Goal: Task Accomplishment & Management: Use online tool/utility

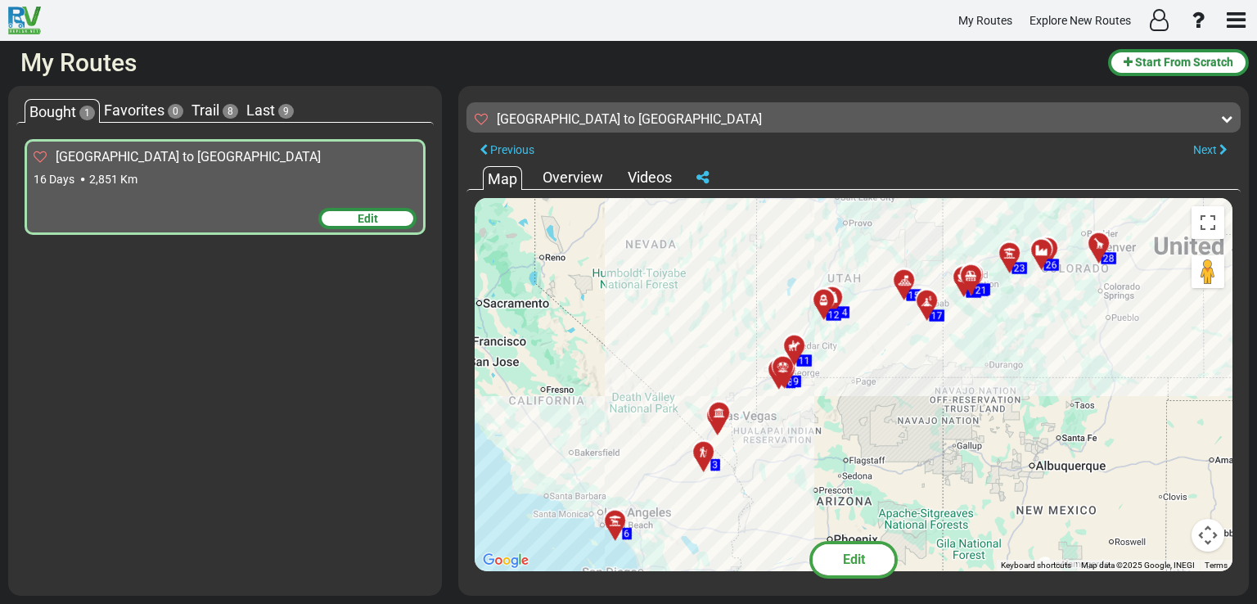
click at [368, 222] on span "Edit" at bounding box center [368, 218] width 20 height 13
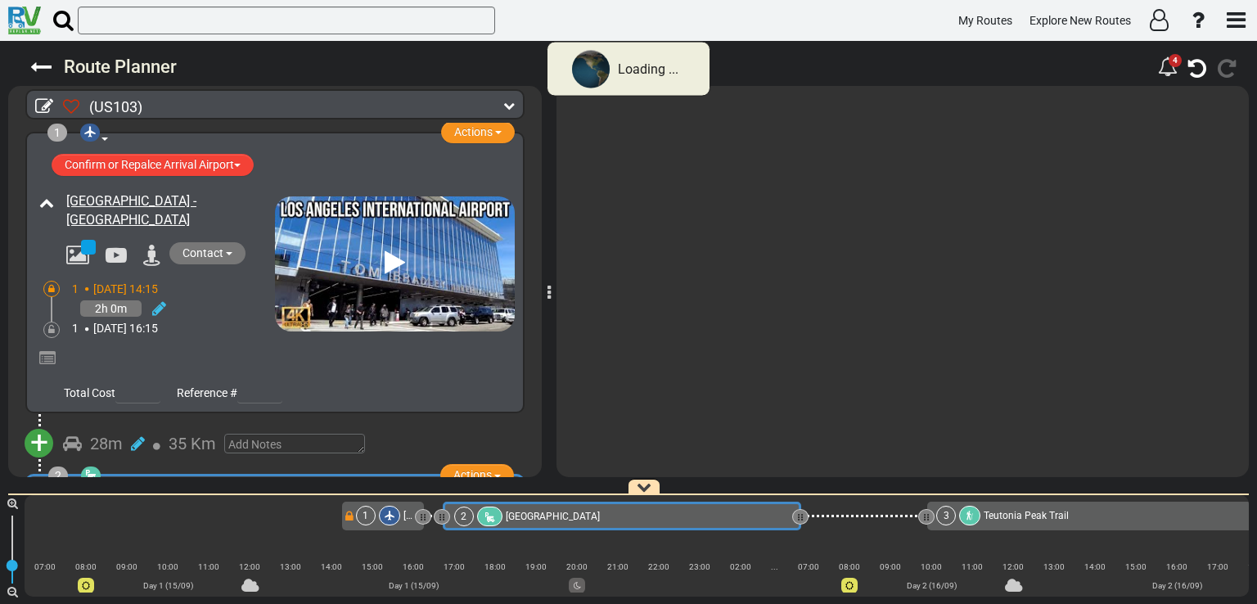
click at [363, 217] on img at bounding box center [395, 263] width 240 height 135
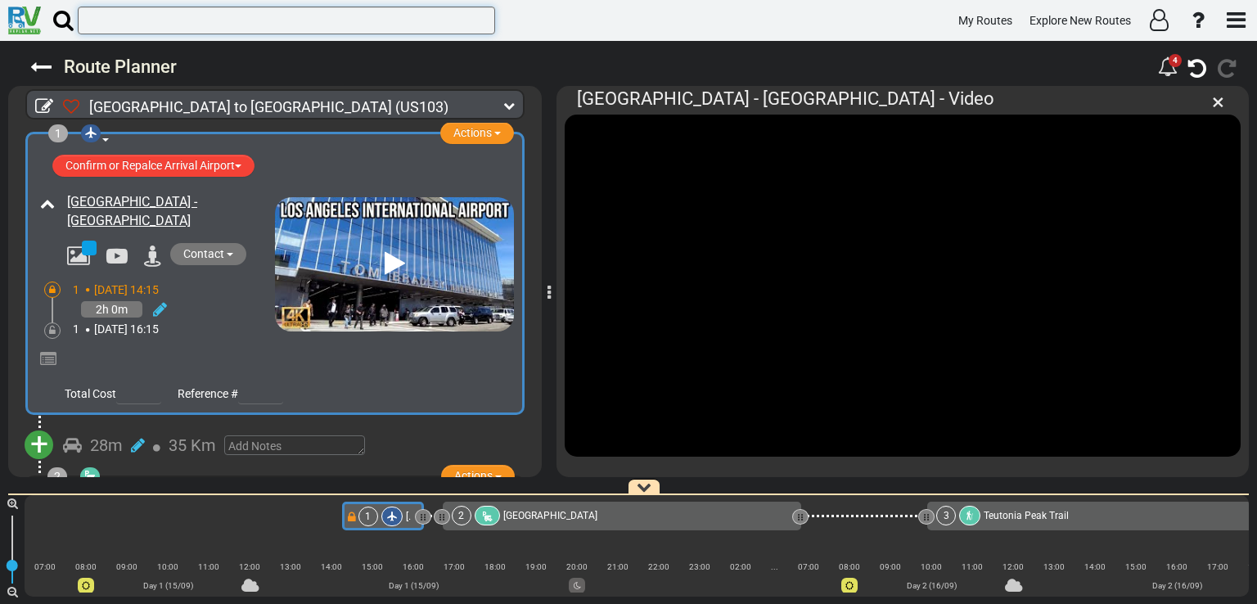
click at [324, 20] on input "text" at bounding box center [287, 21] width 418 height 28
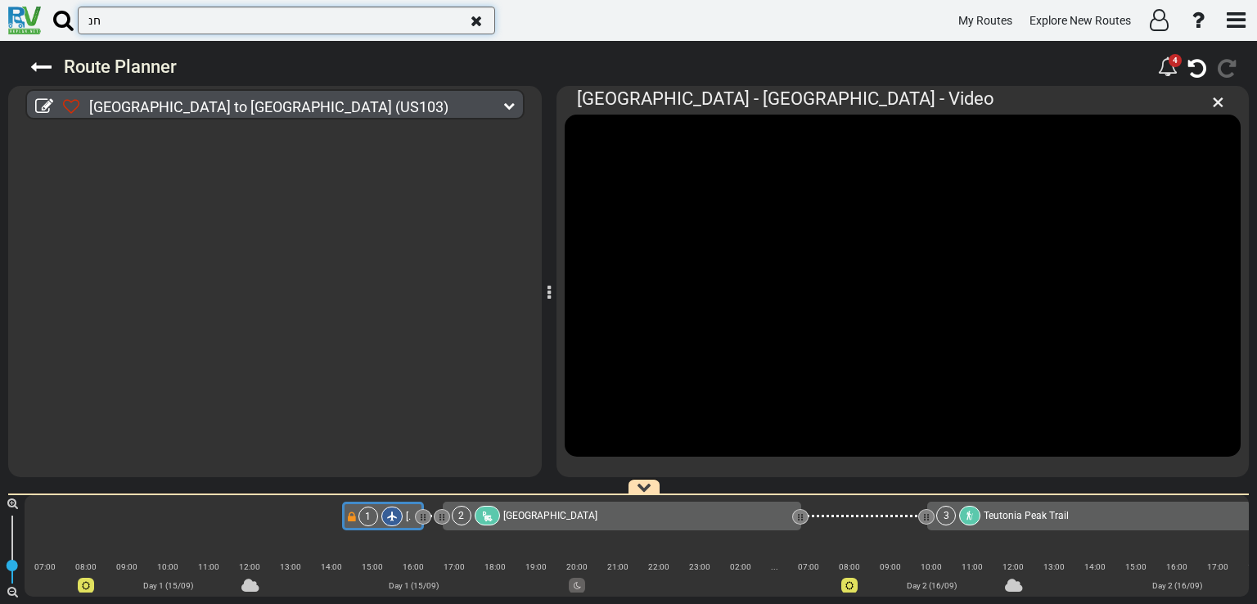
type input "ח"
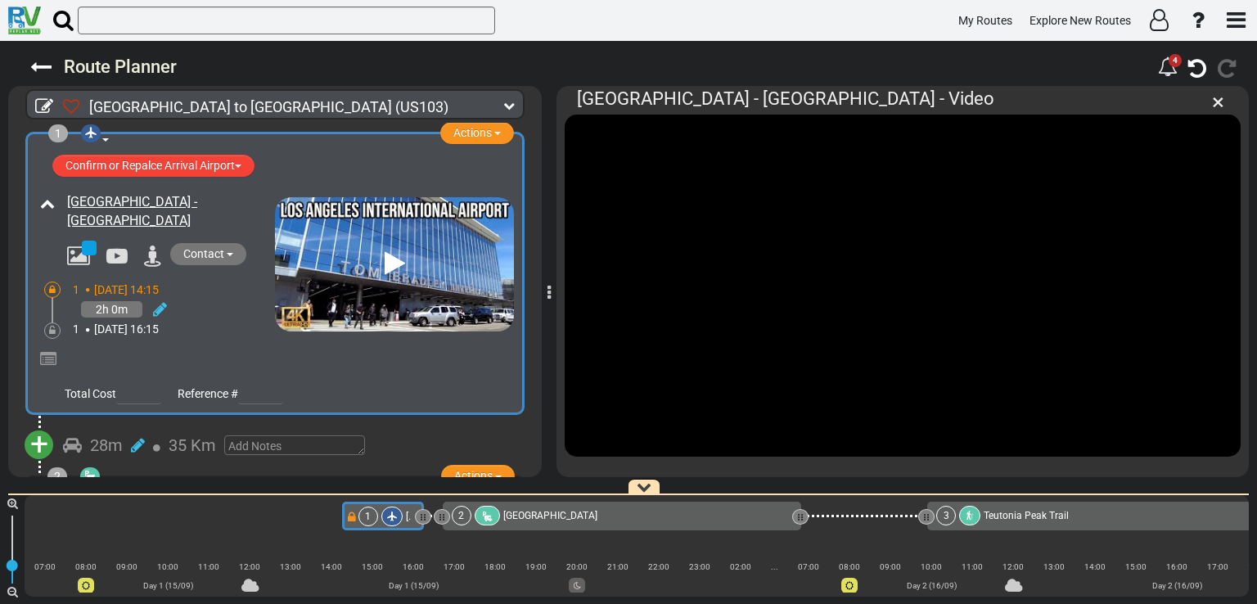
click at [37, 438] on span "+" at bounding box center [39, 445] width 18 height 38
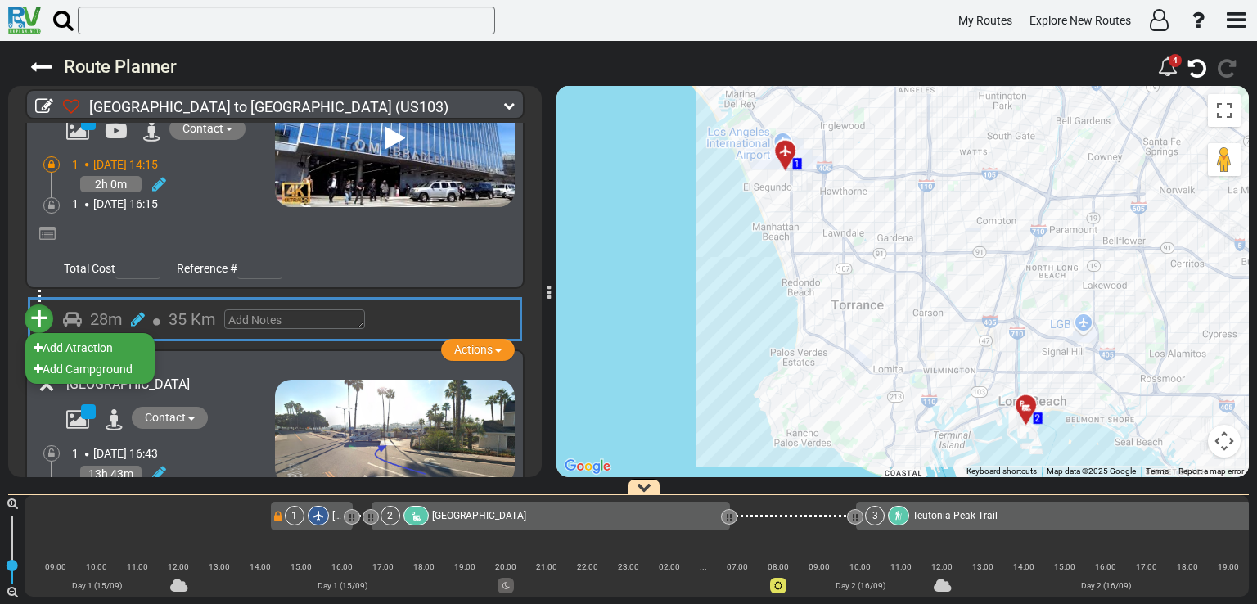
scroll to position [124, 0]
click at [92, 371] on li "Add Campground" at bounding box center [89, 369] width 129 height 21
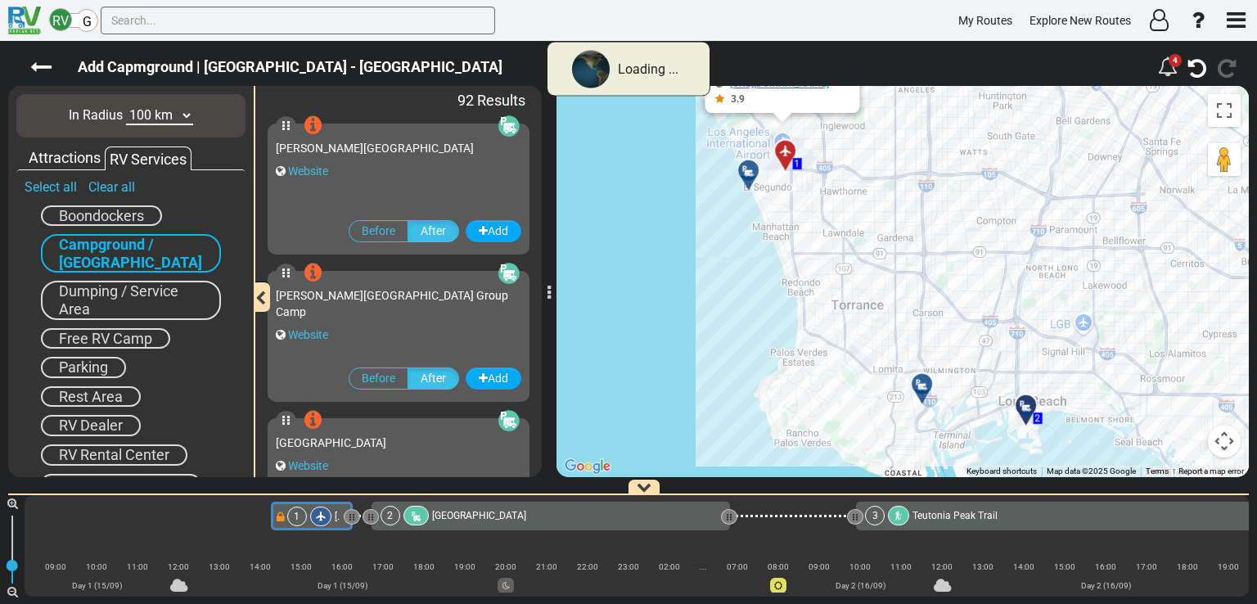
scroll to position [0, 0]
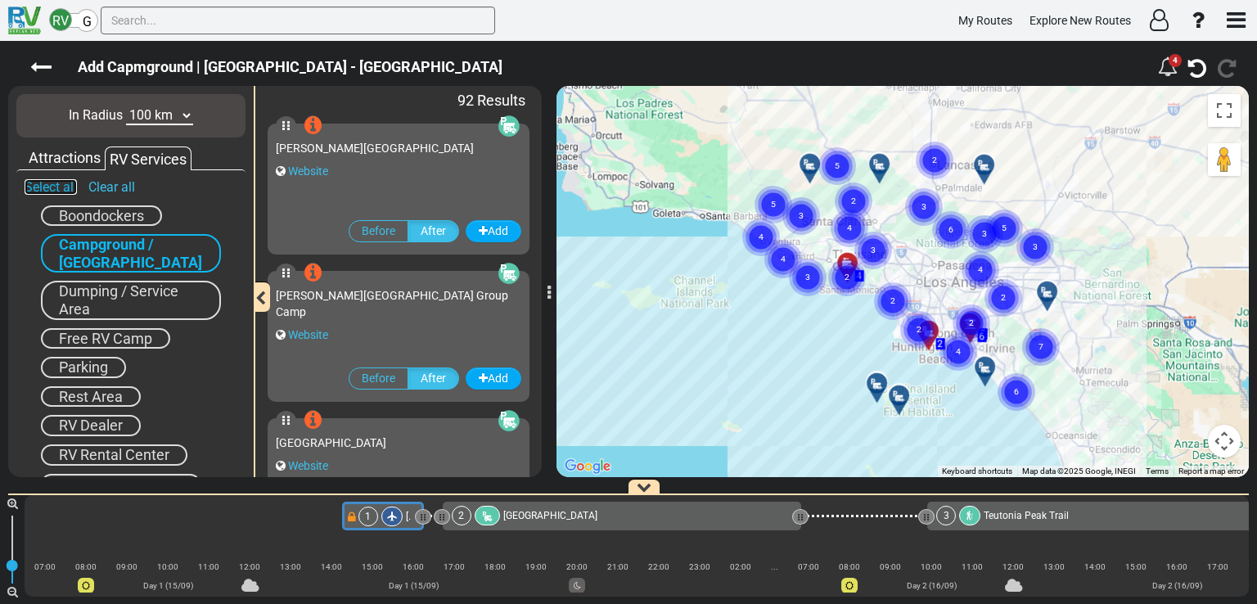
click at [52, 187] on link "Select all" at bounding box center [51, 187] width 52 height 16
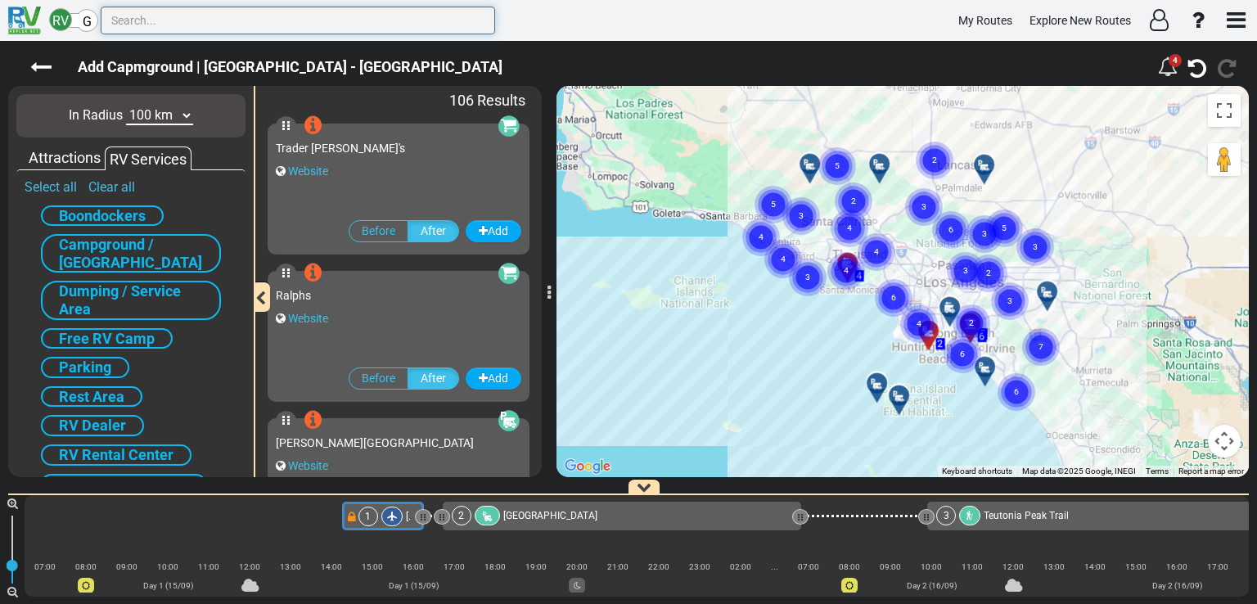
click at [246, 23] on input "text" at bounding box center [298, 21] width 395 height 28
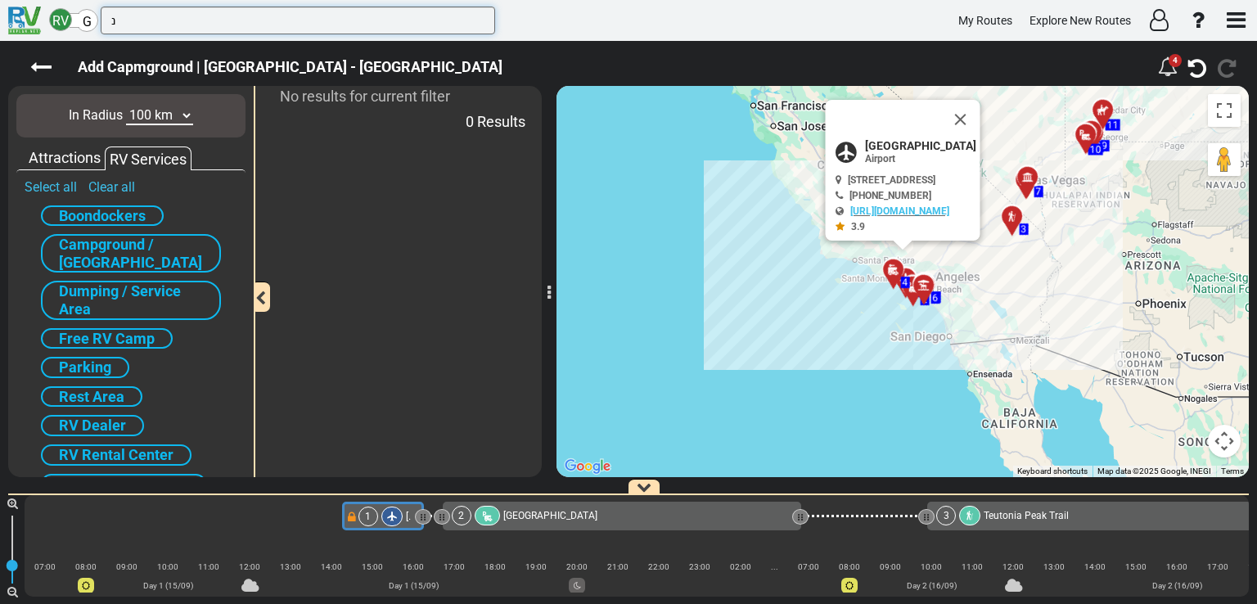
click at [246, 23] on input "נ" at bounding box center [298, 21] width 395 height 28
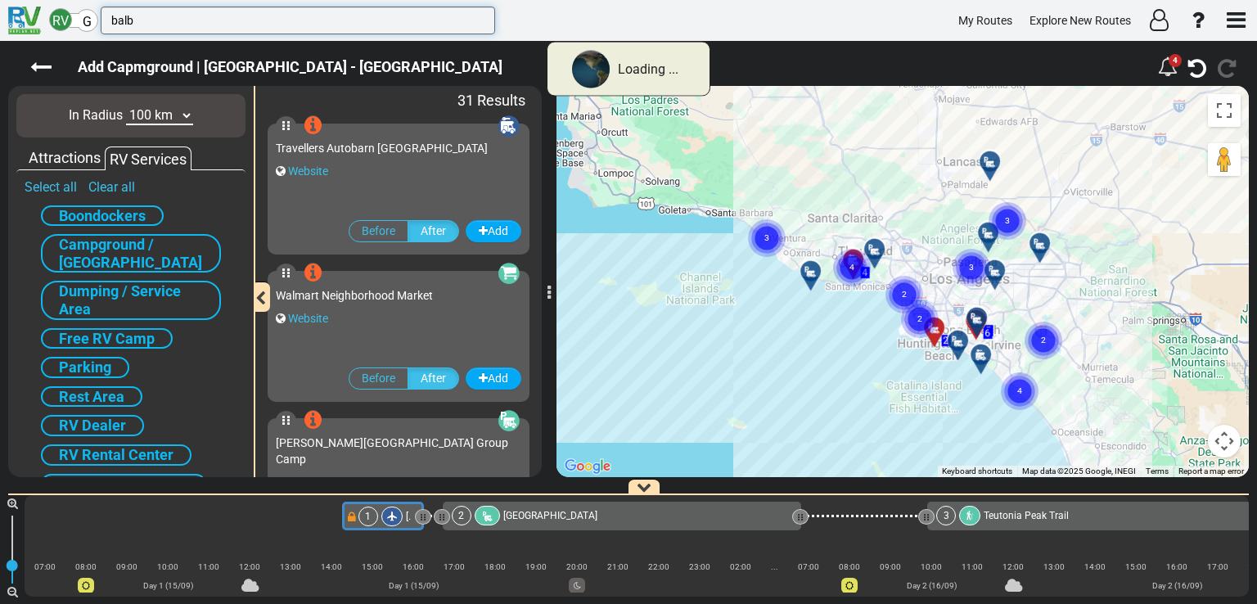
type input "balb"
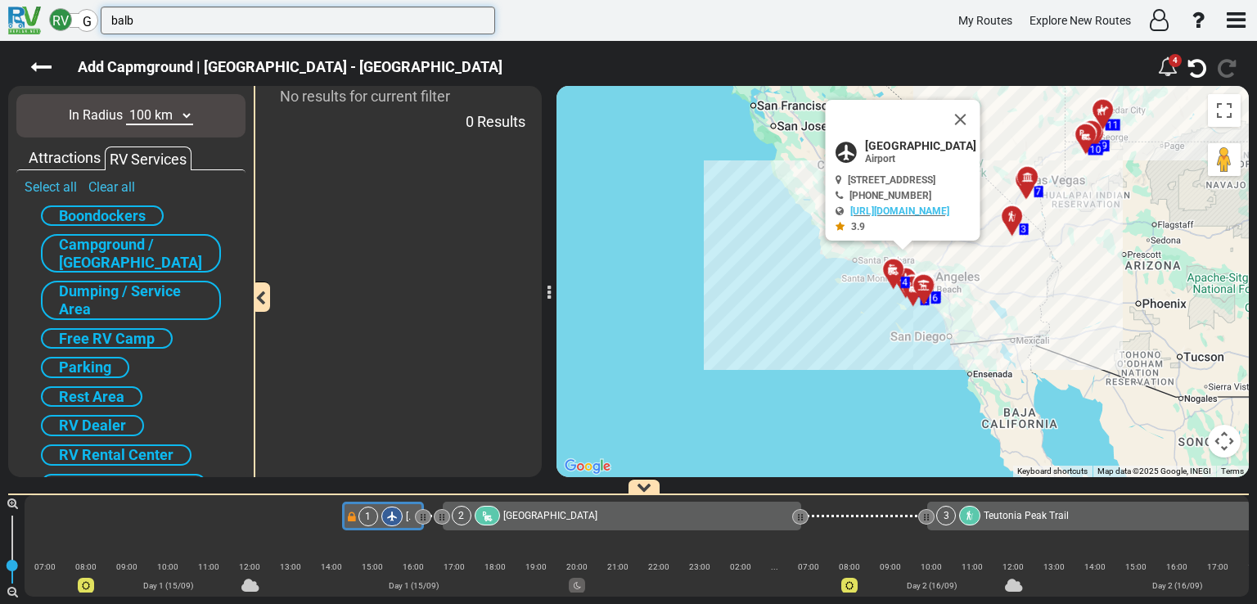
drag, startPoint x: 151, startPoint y: 17, endPoint x: 110, endPoint y: 30, distance: 43.8
click at [110, 30] on input "balb" at bounding box center [298, 21] width 395 height 28
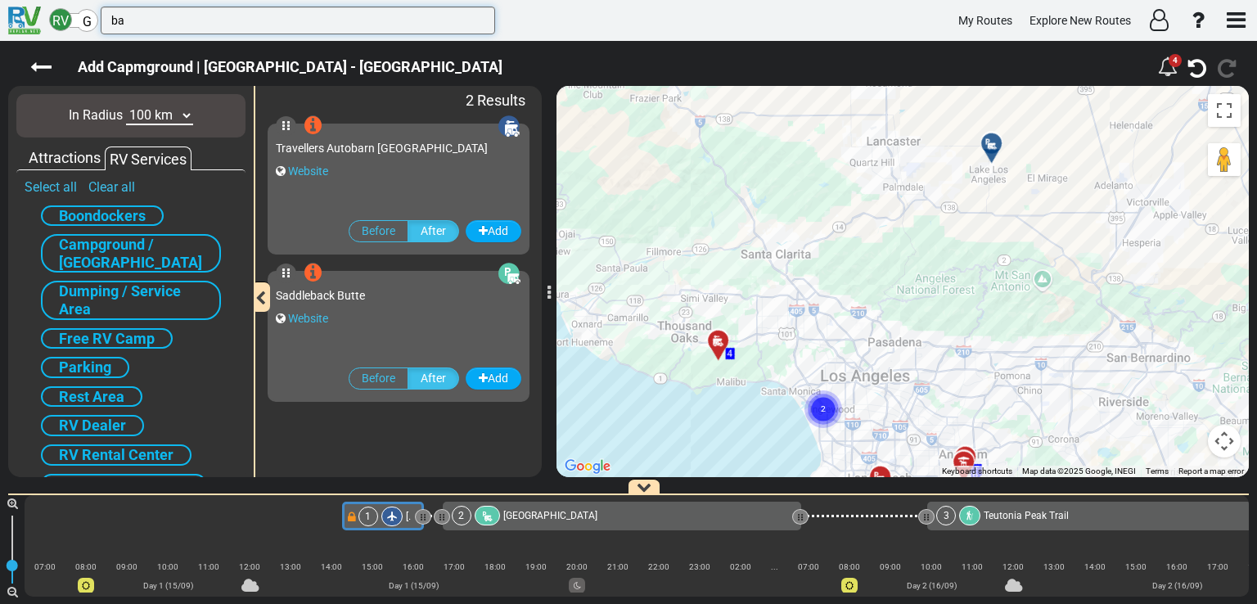
type input "b"
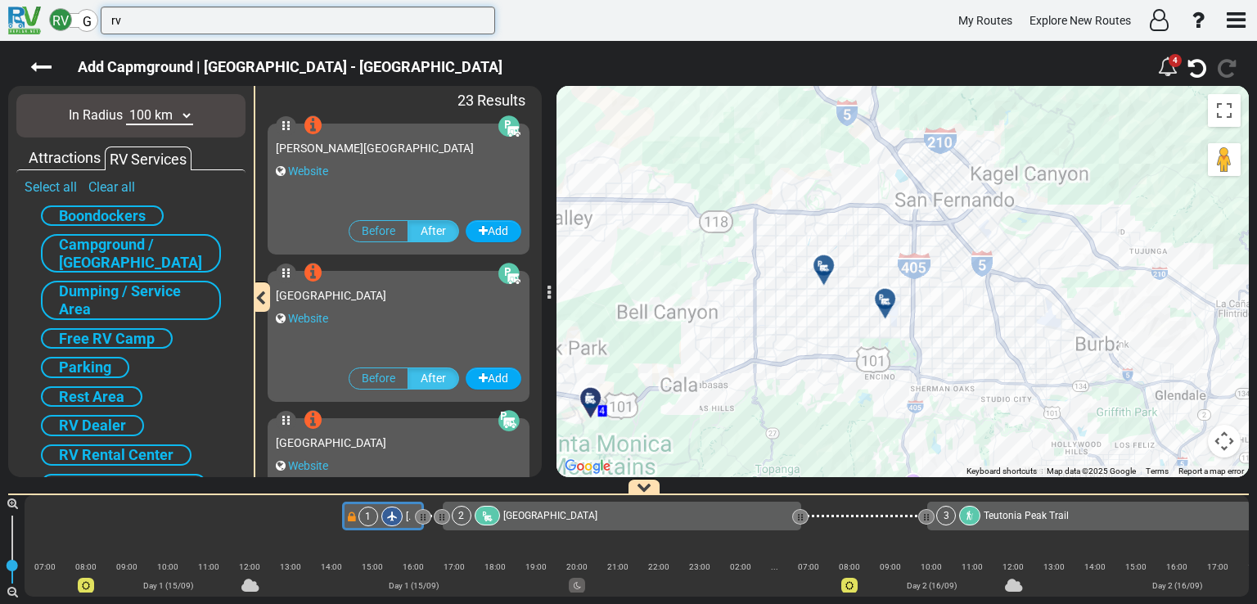
type input "rv"
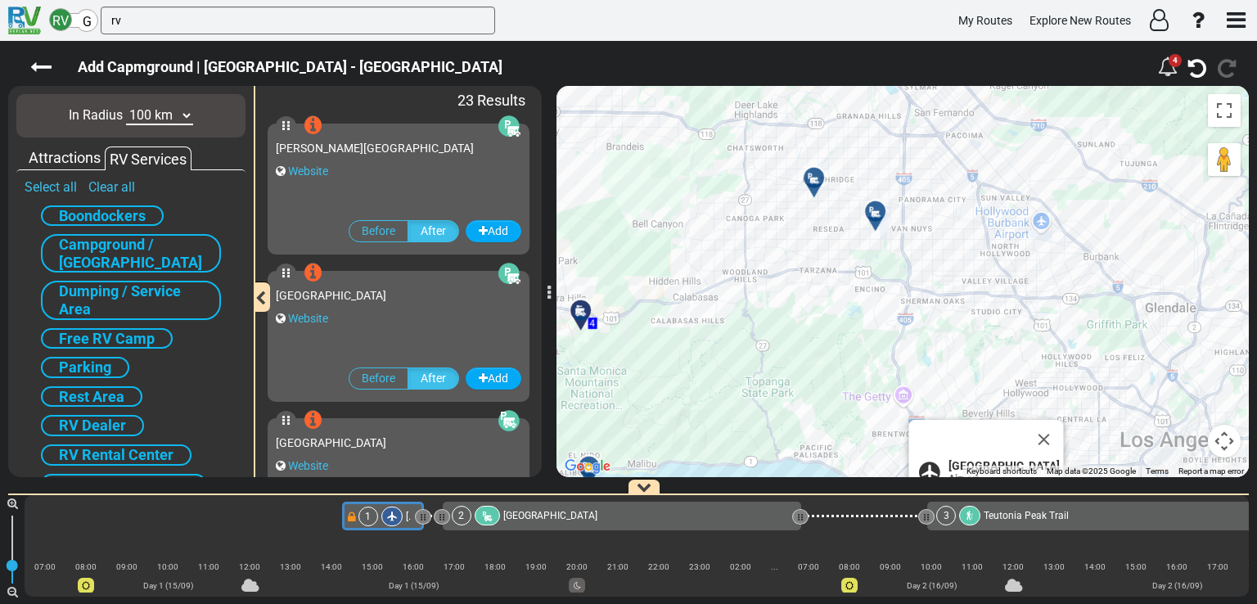
drag, startPoint x: 874, startPoint y: 178, endPoint x: 864, endPoint y: 365, distance: 186.9
click at [864, 365] on div "To activate drag with keyboard, press Alt + Enter. Once in keyboard drag state,…" at bounding box center [903, 281] width 693 height 391
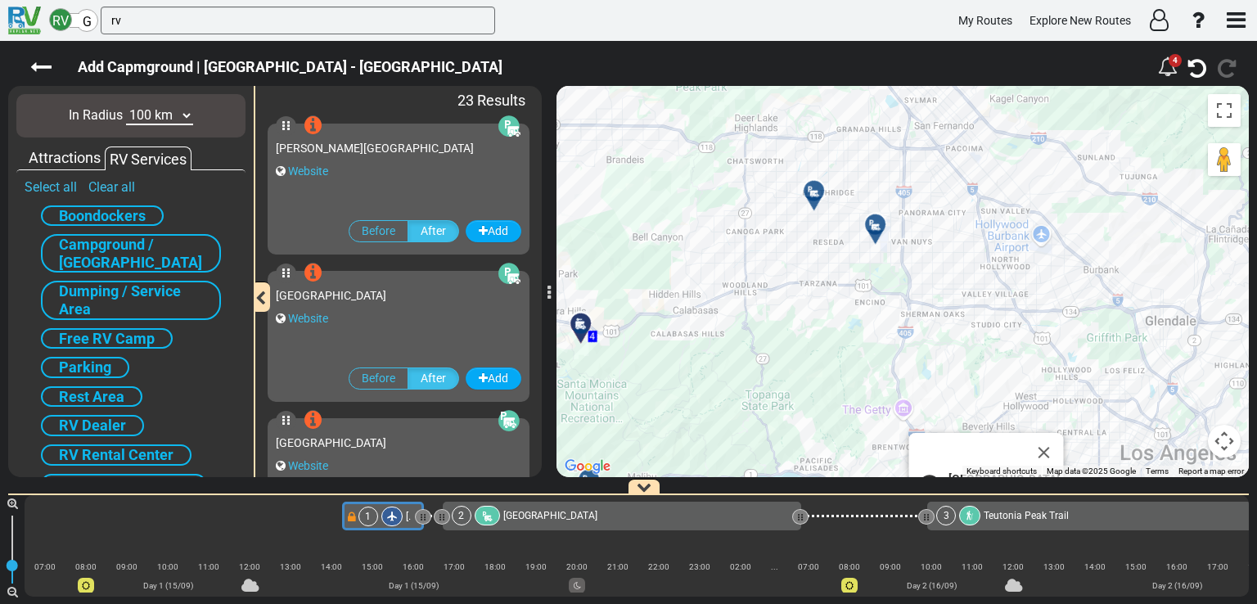
click at [880, 226] on div at bounding box center [881, 231] width 27 height 25
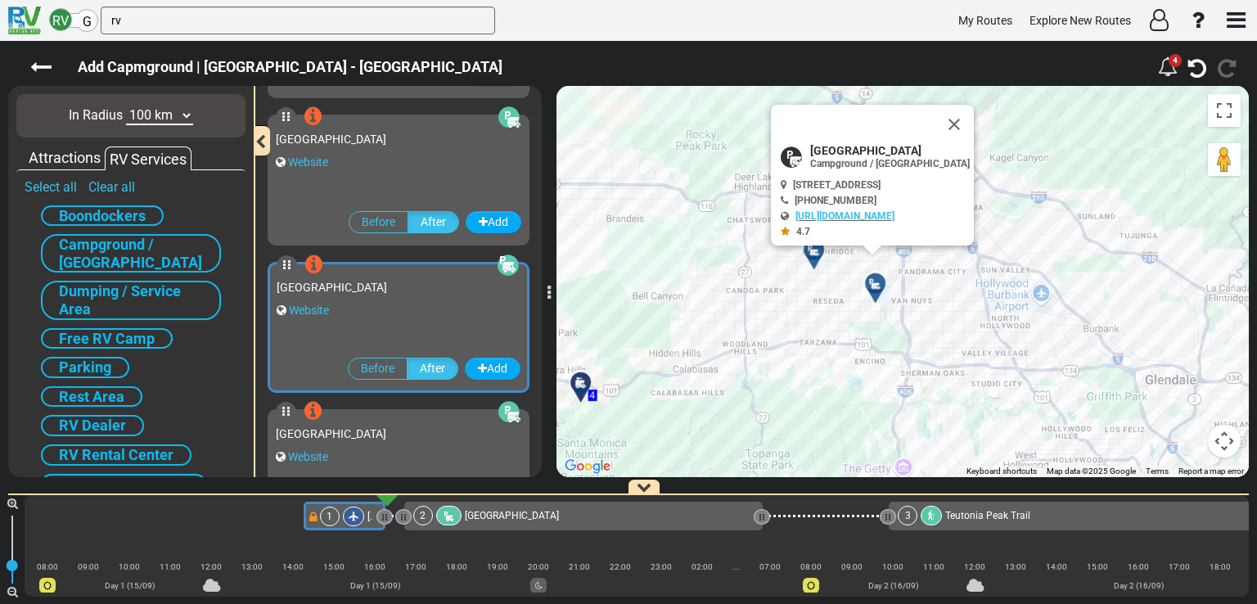
scroll to position [291, 0]
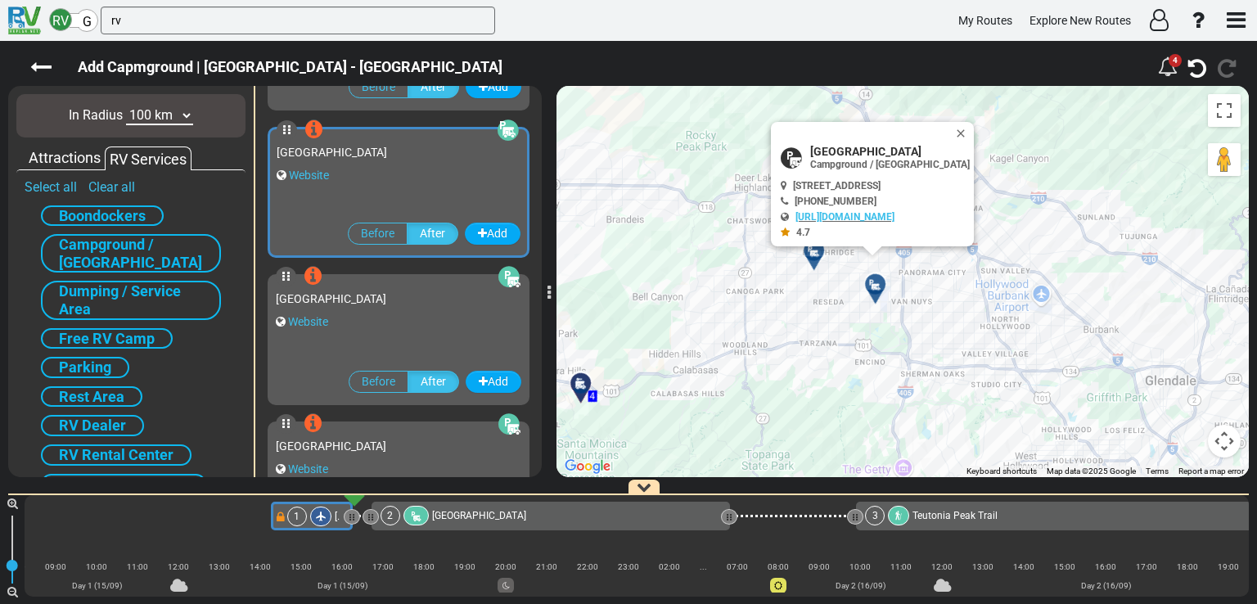
click at [875, 284] on icon at bounding box center [876, 284] width 16 height 13
click at [833, 177] on div "[GEOGRAPHIC_DATA] / [GEOGRAPHIC_DATA] [PHONE_NUMBER]" at bounding box center [875, 191] width 189 height 93
click at [396, 169] on div "Website" at bounding box center [399, 175] width 244 height 16
click at [877, 219] on link "[URL][DOMAIN_NAME]" at bounding box center [845, 216] width 99 height 11
